Goal: Task Accomplishment & Management: Manage account settings

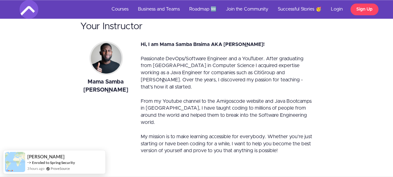
scroll to position [2841, 0]
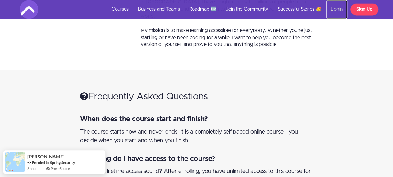
click at [343, 8] on link "Login" at bounding box center [336, 9] width 21 height 19
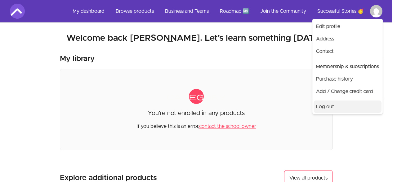
click at [330, 107] on link "Log out" at bounding box center [348, 106] width 68 height 12
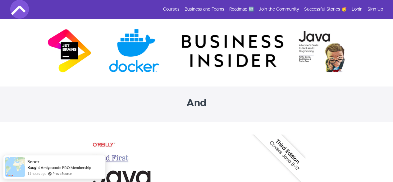
scroll to position [1929, 0]
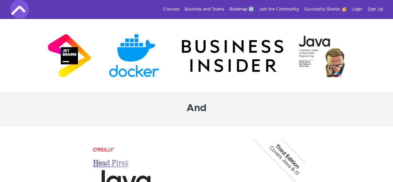
click at [60, 45] on img at bounding box center [196, 55] width 298 height 47
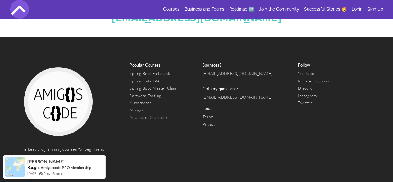
scroll to position [2274, 0]
